Goal: Feedback & Contribution: Leave review/rating

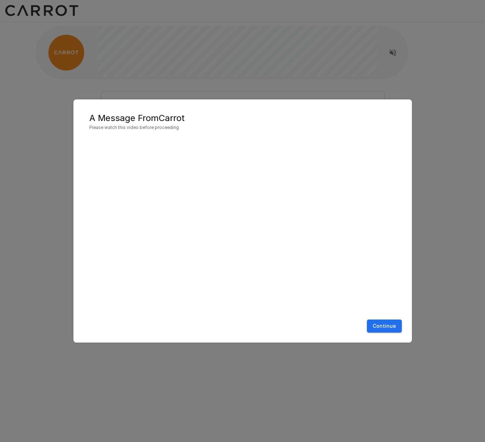
click at [380, 329] on button "Continue" at bounding box center [384, 325] width 35 height 13
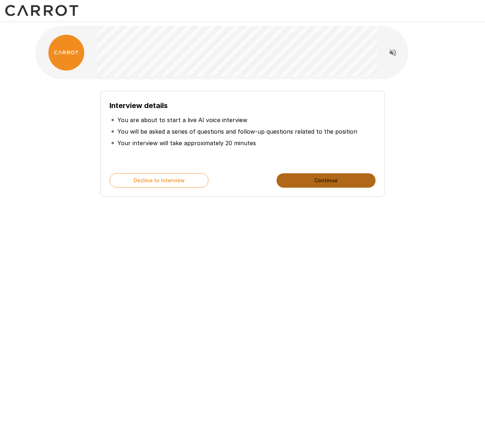
click at [309, 186] on button "Continue" at bounding box center [325, 180] width 99 height 14
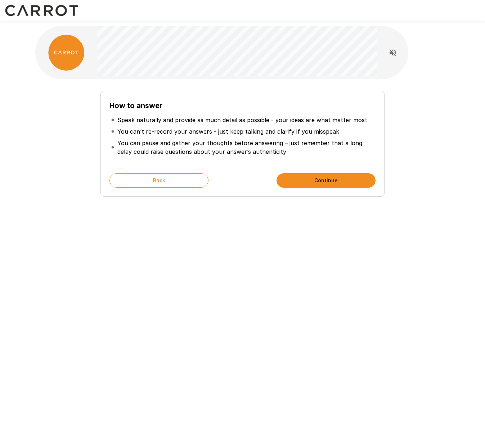
click at [325, 179] on button "Continue" at bounding box center [325, 180] width 99 height 14
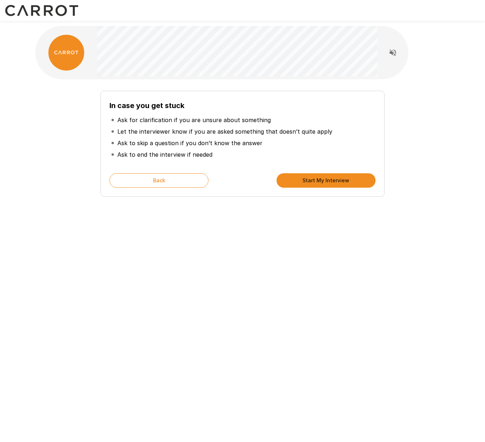
click at [325, 179] on button "Start My Interview" at bounding box center [325, 180] width 99 height 14
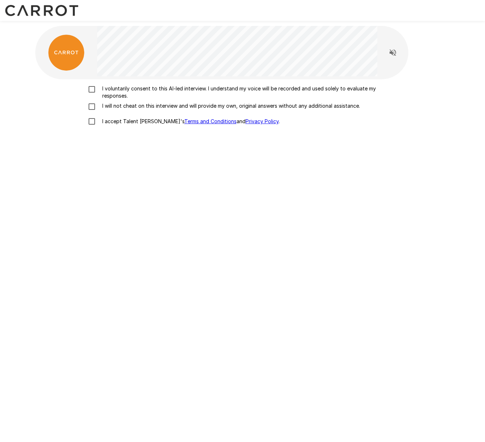
click at [109, 90] on p "I voluntarily consent to this AI-led interview. I understand my voice will be r…" at bounding box center [250, 92] width 302 height 14
click at [108, 105] on p "I will not cheat on this interview and will provide my own, original answers wi…" at bounding box center [229, 105] width 261 height 7
click at [107, 122] on p "I accept Talent Llama's Terms and Conditions and Privacy Policy ." at bounding box center [189, 121] width 180 height 7
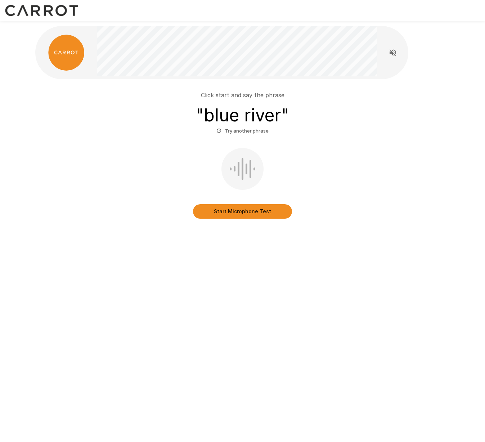
click at [256, 209] on button "Start Microphone Test" at bounding box center [242, 211] width 99 height 14
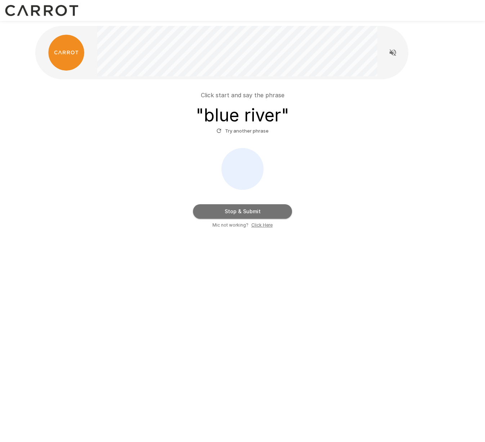
click at [233, 215] on button "Stop & Submit" at bounding box center [242, 211] width 99 height 14
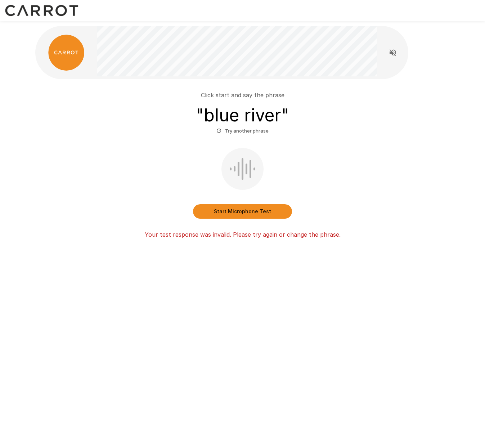
click at [243, 216] on button "Start Microphone Test" at bounding box center [242, 211] width 99 height 14
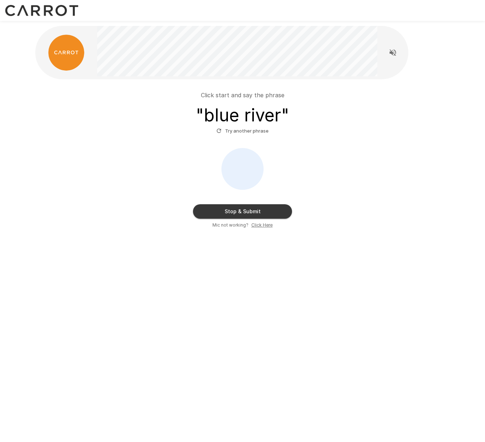
click at [244, 215] on button "Stop & Submit" at bounding box center [242, 211] width 99 height 14
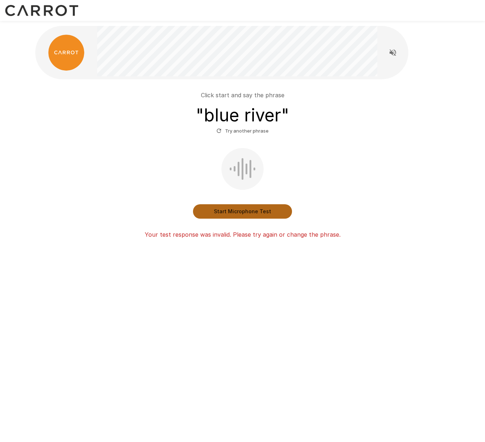
click at [260, 210] on button "Start Microphone Test" at bounding box center [242, 211] width 99 height 14
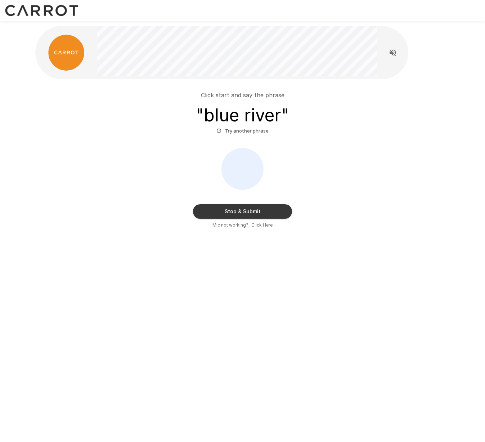
click at [259, 224] on u "Click Here" at bounding box center [261, 224] width 21 height 5
drag, startPoint x: 404, startPoint y: 0, endPoint x: 321, endPoint y: 121, distance: 146.5
click at [321, 121] on div "Click start and say the phrase " blue river " Try another phrase" at bounding box center [242, 114] width 409 height 46
drag, startPoint x: 470, startPoint y: 0, endPoint x: 258, endPoint y: 213, distance: 300.1
click at [258, 213] on button "Stop & Submit" at bounding box center [242, 211] width 99 height 14
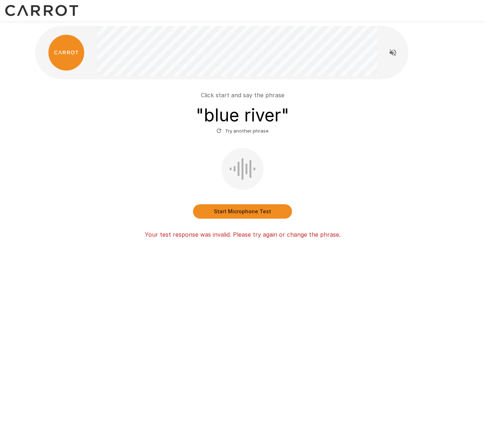
click at [220, 130] on icon "button" at bounding box center [219, 131] width 4 height 4
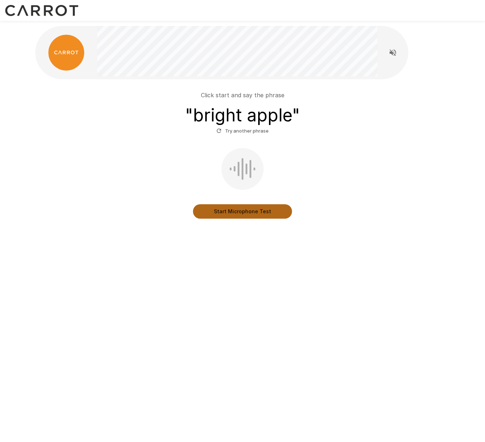
click at [243, 210] on button "Start Microphone Test" at bounding box center [242, 211] width 99 height 14
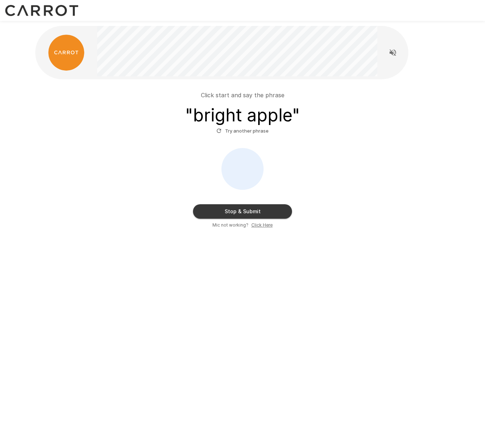
click at [243, 210] on button "Stop & Submit" at bounding box center [242, 211] width 99 height 14
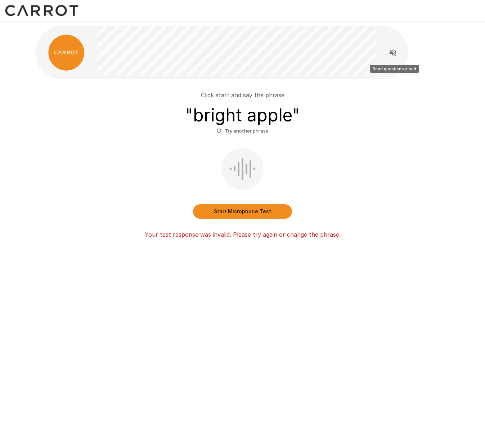
click at [396, 53] on icon "Read questions aloud" at bounding box center [392, 52] width 9 height 9
click at [259, 94] on p "Click start and say the phrase" at bounding box center [243, 95] width 84 height 9
click at [102, 147] on div "Click start and say the phrase " bright apple " Try another phrase Start Microp…" at bounding box center [242, 162] width 409 height 154
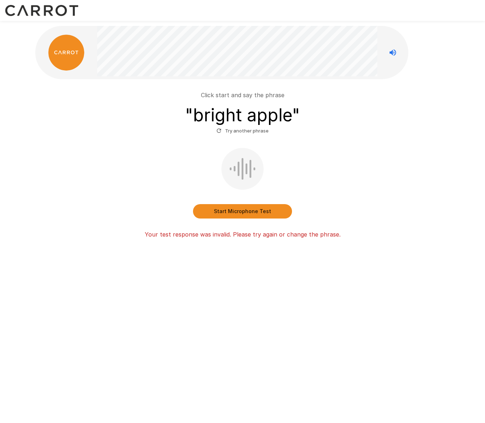
click at [324, 188] on div "Start Microphone Test" at bounding box center [242, 183] width 409 height 71
click at [265, 212] on button "Start Microphone Test" at bounding box center [242, 211] width 99 height 14
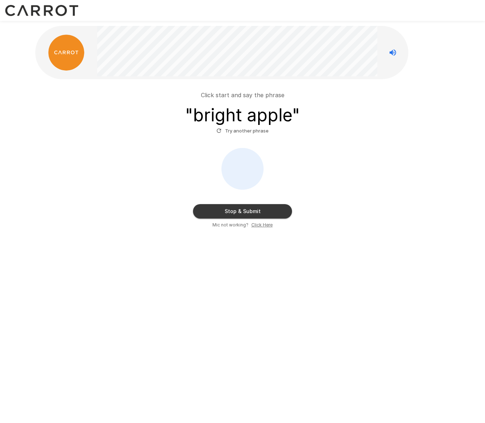
click at [265, 212] on button "Stop & Submit" at bounding box center [242, 211] width 99 height 14
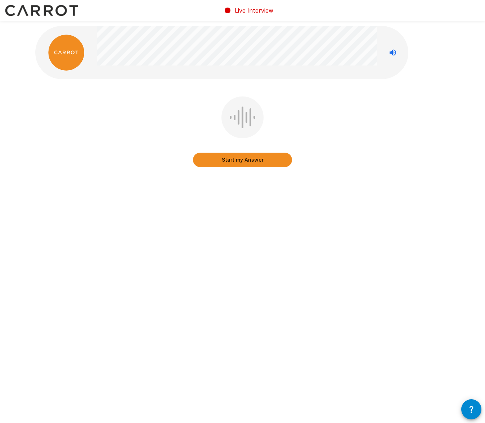
click at [239, 160] on button "Start my Answer" at bounding box center [242, 160] width 99 height 14
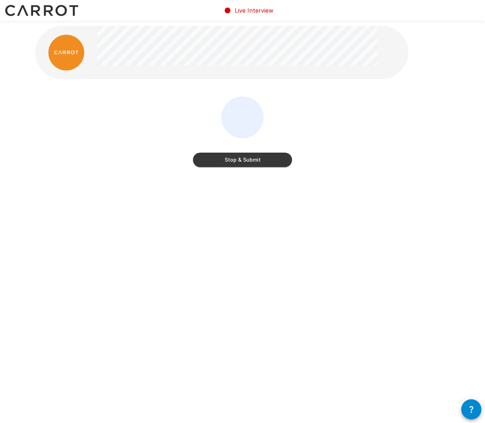
click at [239, 160] on button "Stop & Submit" at bounding box center [242, 160] width 99 height 14
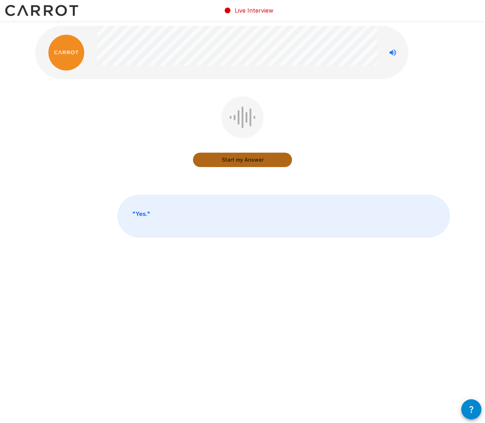
click at [243, 163] on button "Start my Answer" at bounding box center [242, 160] width 99 height 14
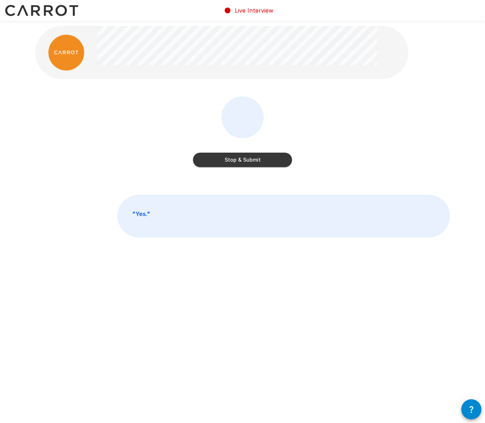
click at [243, 163] on button "Stop & Submit" at bounding box center [242, 160] width 99 height 14
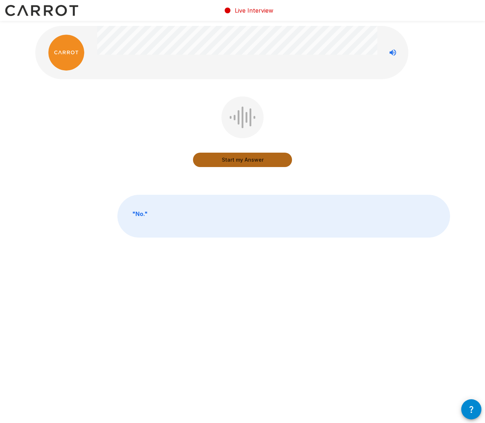
click at [246, 157] on button "Start my Answer" at bounding box center [242, 160] width 99 height 14
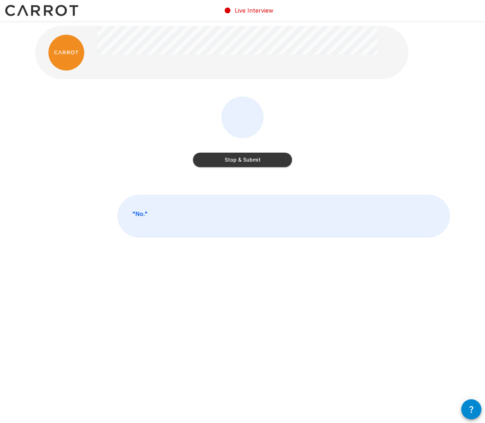
click at [246, 157] on button "Stop & Submit" at bounding box center [242, 160] width 99 height 14
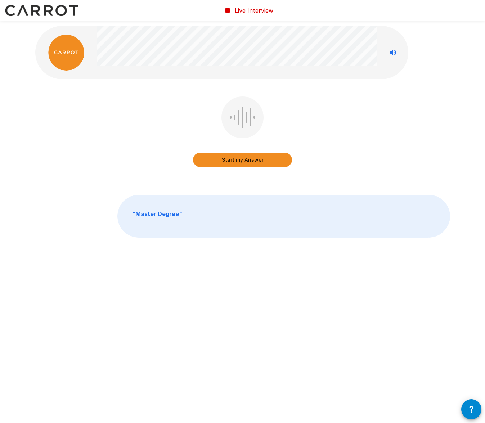
click at [239, 157] on button "Start my Answer" at bounding box center [242, 160] width 99 height 14
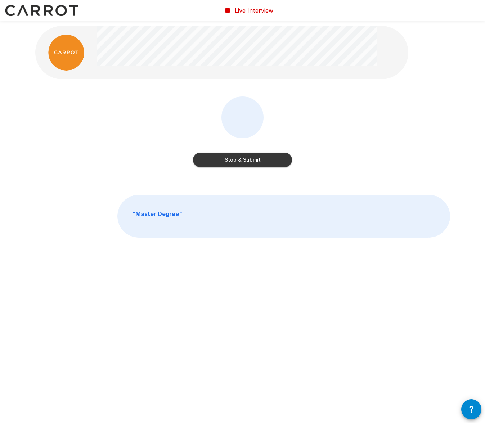
click at [239, 157] on button "Stop & Submit" at bounding box center [242, 160] width 99 height 14
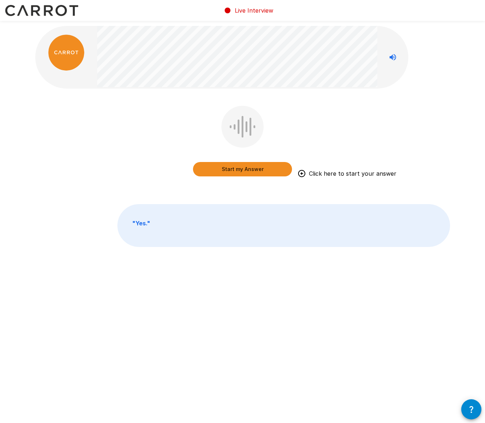
click at [268, 171] on button "Start my Answer" at bounding box center [242, 169] width 99 height 14
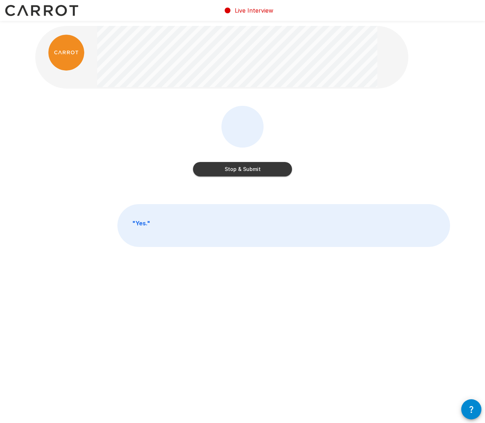
click at [259, 171] on button "Stop & Submit" at bounding box center [242, 169] width 99 height 14
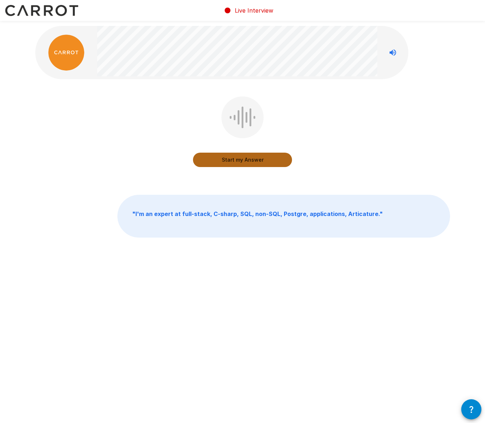
click at [228, 162] on button "Start my Answer" at bounding box center [242, 160] width 99 height 14
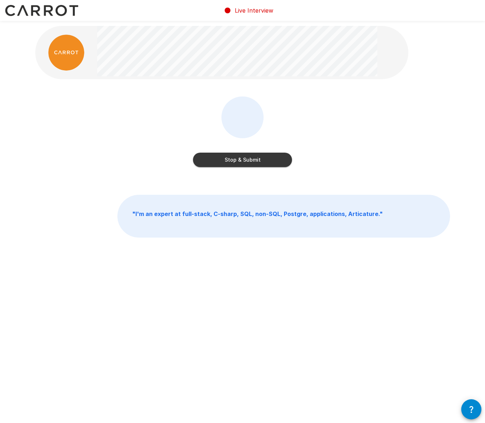
click at [228, 162] on button "Stop & Submit" at bounding box center [242, 160] width 99 height 14
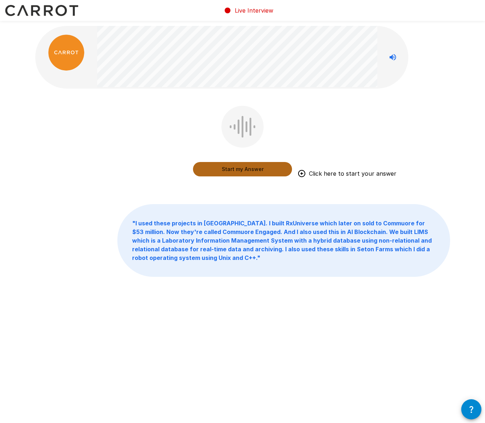
click at [239, 174] on button "Start my Answer" at bounding box center [242, 169] width 99 height 14
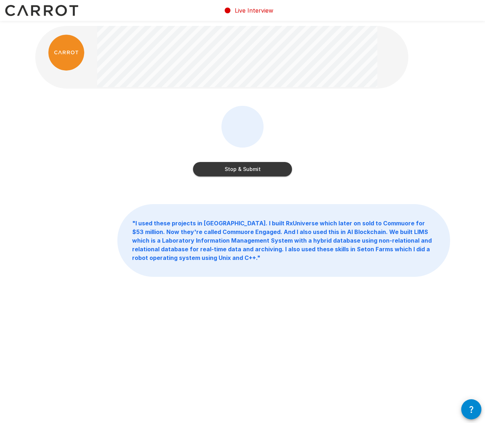
click at [240, 169] on button "Stop & Submit" at bounding box center [242, 169] width 99 height 14
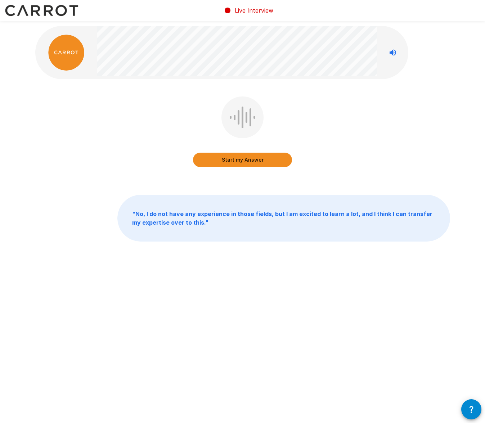
click at [243, 158] on button "Start my Answer" at bounding box center [242, 160] width 99 height 14
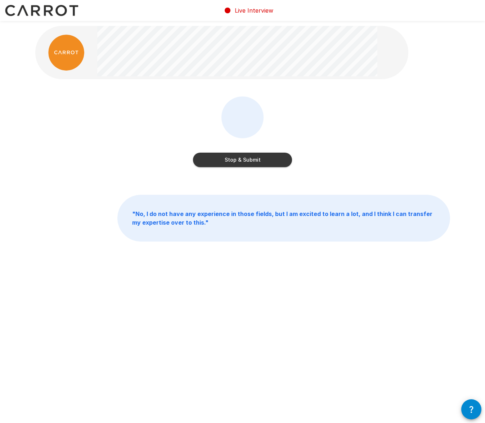
click at [243, 158] on button "Stop & Submit" at bounding box center [242, 160] width 99 height 14
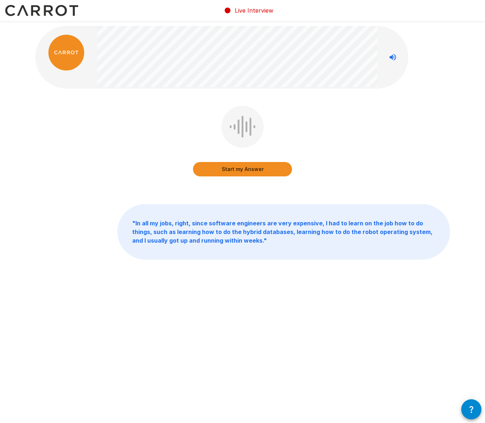
click at [238, 173] on button "Start my Answer" at bounding box center [242, 169] width 99 height 14
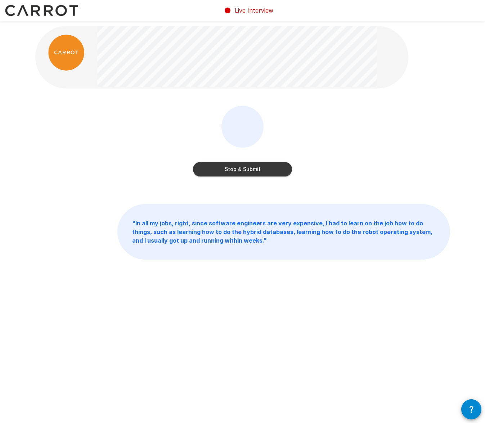
click at [264, 171] on button "Stop & Submit" at bounding box center [242, 169] width 99 height 14
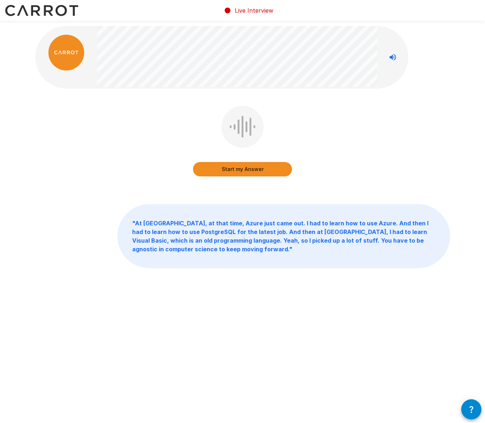
click at [257, 173] on button "Start my Answer" at bounding box center [242, 169] width 99 height 14
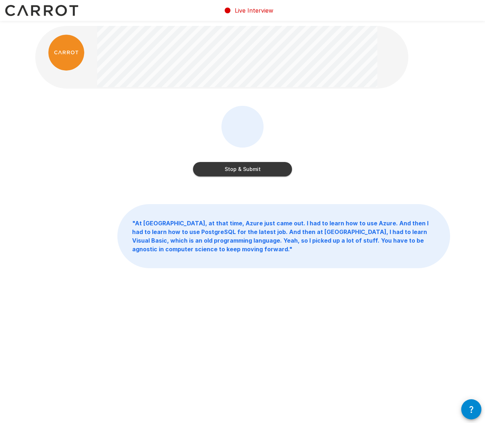
click at [277, 170] on button "Stop & Submit" at bounding box center [242, 169] width 99 height 14
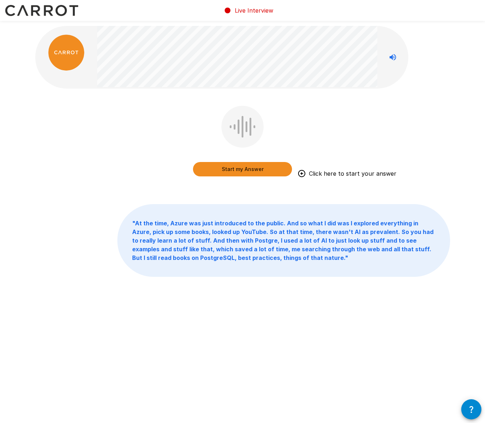
click at [277, 170] on button "Start my Answer" at bounding box center [242, 169] width 99 height 14
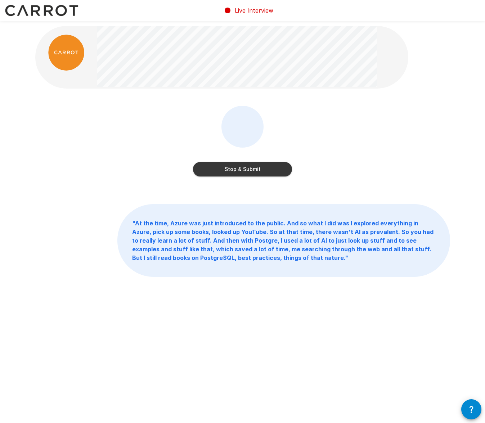
click at [277, 170] on button "Stop & Submit" at bounding box center [242, 169] width 99 height 14
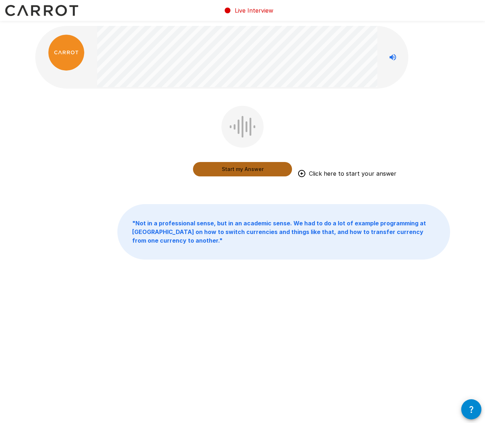
click at [277, 170] on button "Start my Answer" at bounding box center [242, 169] width 99 height 14
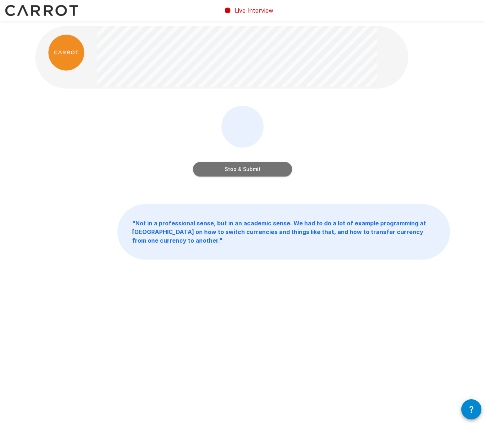
click at [249, 170] on button "Stop & Submit" at bounding box center [242, 169] width 99 height 14
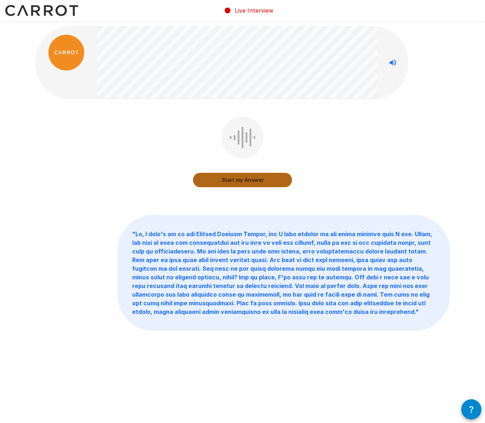
click at [242, 176] on button "Start my Answer" at bounding box center [242, 180] width 99 height 14
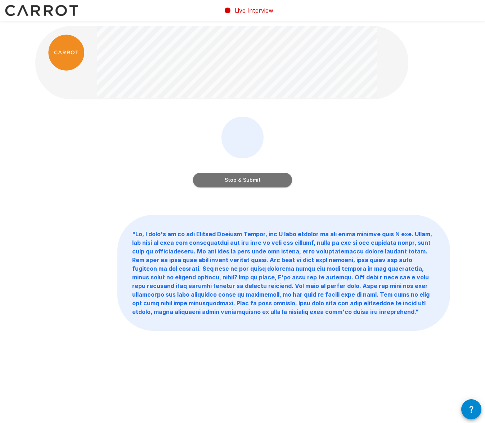
click at [242, 176] on button "Stop & Submit" at bounding box center [242, 180] width 99 height 14
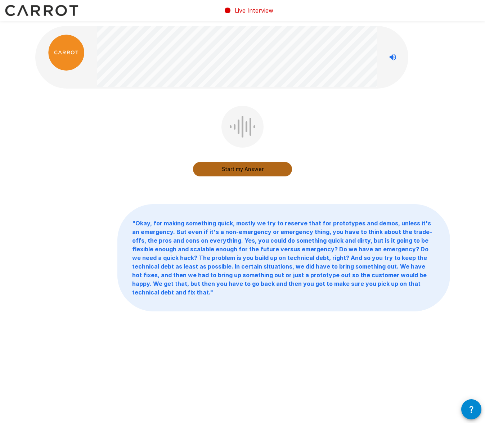
click at [245, 163] on button "Start my Answer" at bounding box center [242, 169] width 99 height 14
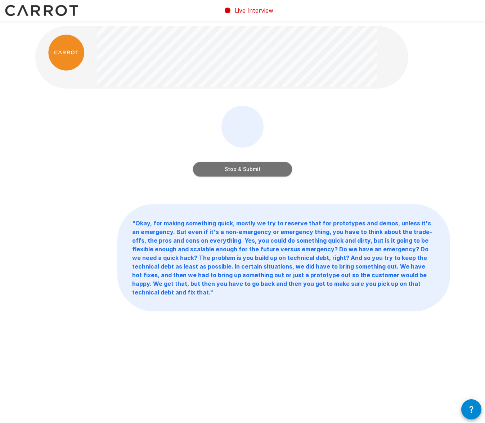
click at [251, 171] on button "Stop & Submit" at bounding box center [242, 169] width 99 height 14
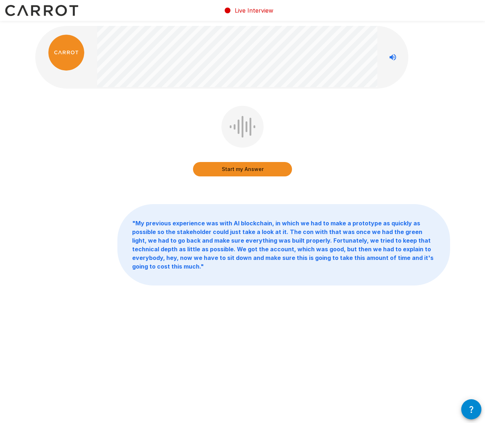
click at [251, 168] on button "Start my Answer" at bounding box center [242, 169] width 99 height 14
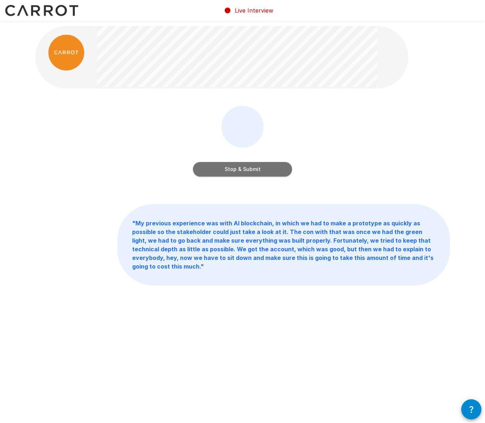
click at [251, 168] on button "Stop & Submit" at bounding box center [242, 169] width 99 height 14
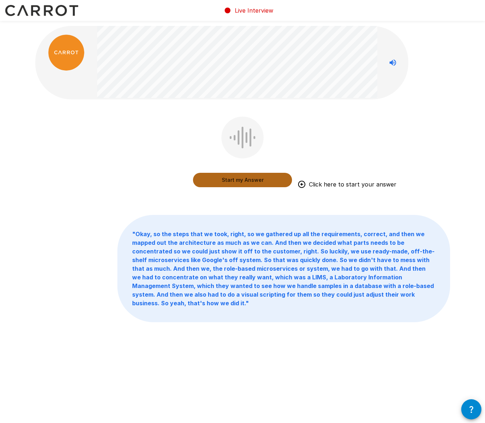
click at [250, 179] on button "Start my Answer" at bounding box center [242, 180] width 99 height 14
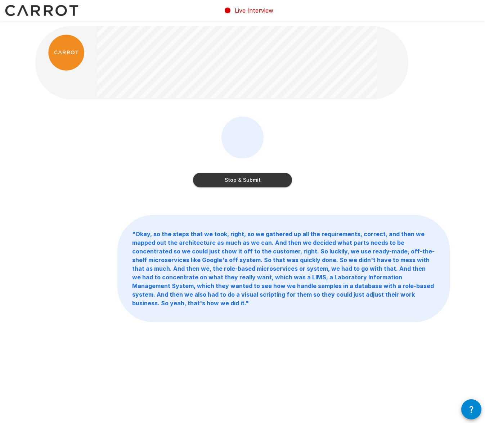
click at [250, 179] on button "Stop & Submit" at bounding box center [242, 180] width 99 height 14
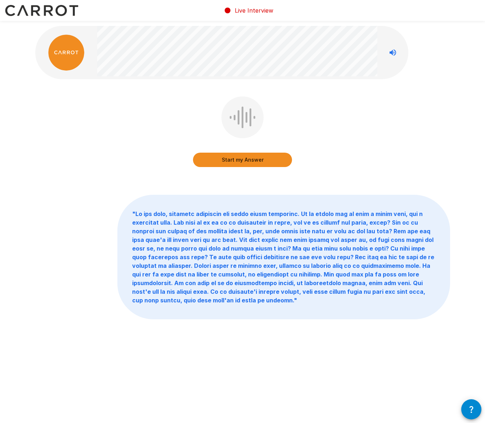
click at [254, 157] on button "Start my Answer" at bounding box center [242, 160] width 99 height 14
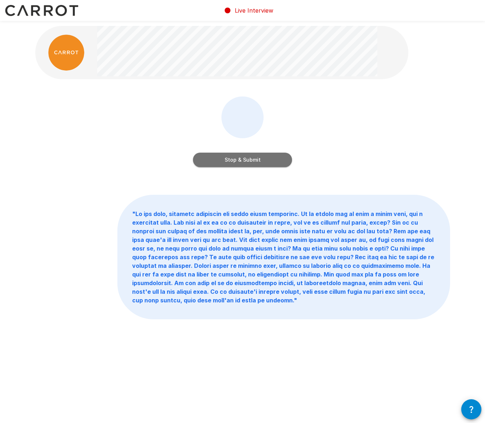
click at [254, 157] on button "Stop & Submit" at bounding box center [242, 160] width 99 height 14
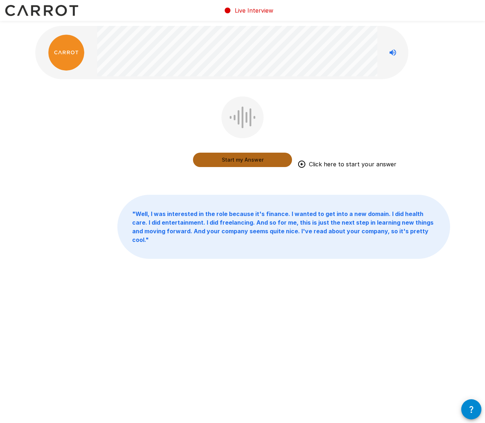
click at [255, 160] on button "Start my Answer" at bounding box center [242, 160] width 99 height 14
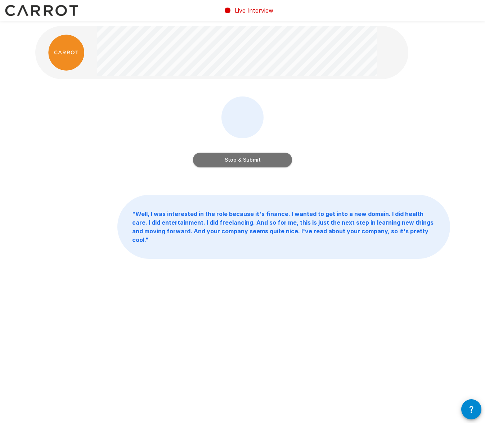
click at [278, 161] on button "Stop & Submit" at bounding box center [242, 160] width 99 height 14
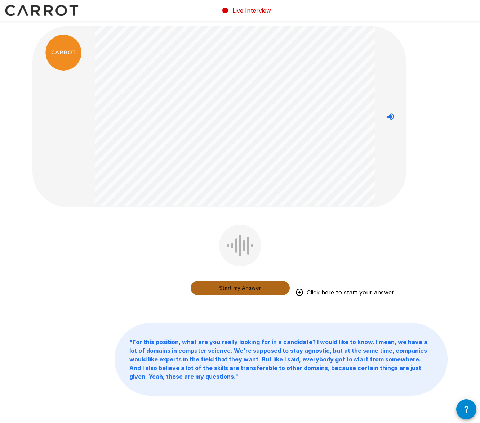
click at [250, 289] on button "Start my Answer" at bounding box center [239, 288] width 99 height 14
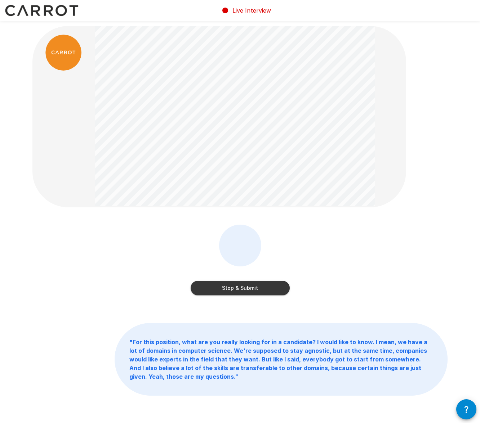
click at [250, 289] on button "Stop & Submit" at bounding box center [239, 288] width 99 height 14
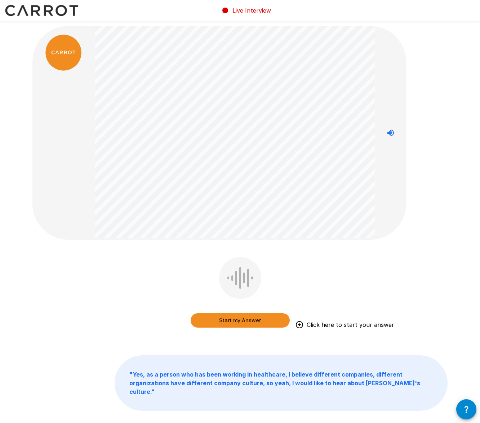
click at [243, 318] on button "Start my Answer" at bounding box center [239, 320] width 99 height 14
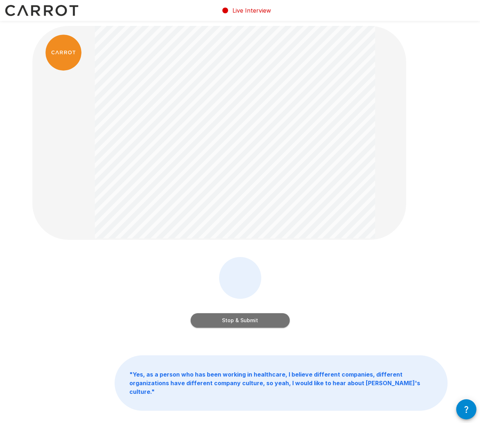
click at [243, 318] on button "Stop & Submit" at bounding box center [239, 320] width 99 height 14
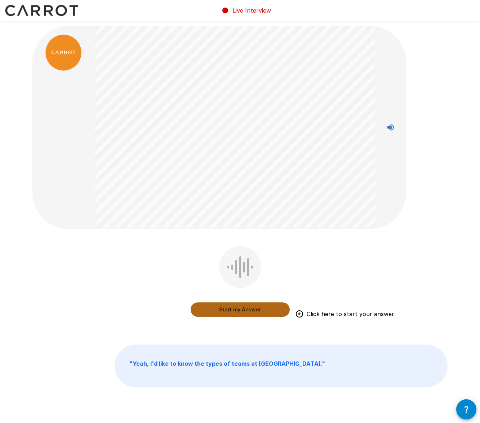
click at [256, 312] on button "Start my Answer" at bounding box center [239, 309] width 99 height 14
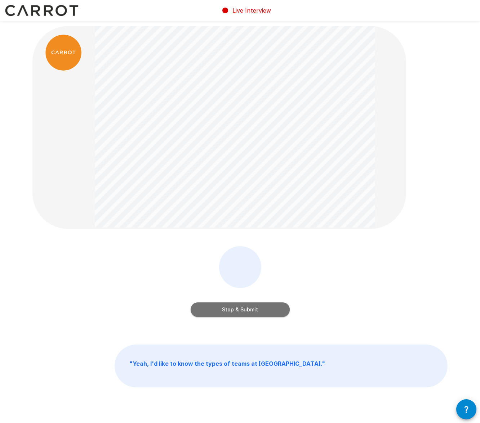
click at [256, 309] on button "Stop & Submit" at bounding box center [239, 309] width 99 height 14
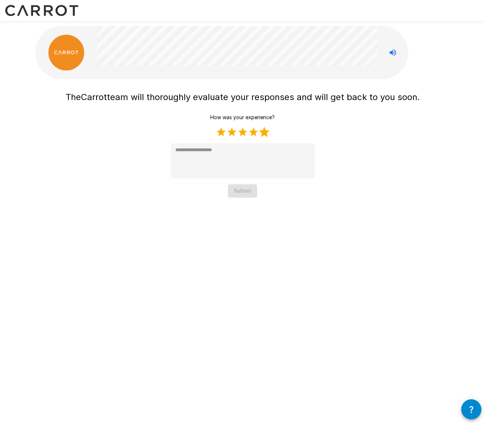
click at [267, 135] on label "5 Stars" at bounding box center [264, 132] width 11 height 11
type textarea "*"
click at [237, 190] on button "Submit" at bounding box center [242, 190] width 29 height 13
